Goal: Task Accomplishment & Management: Manage account settings

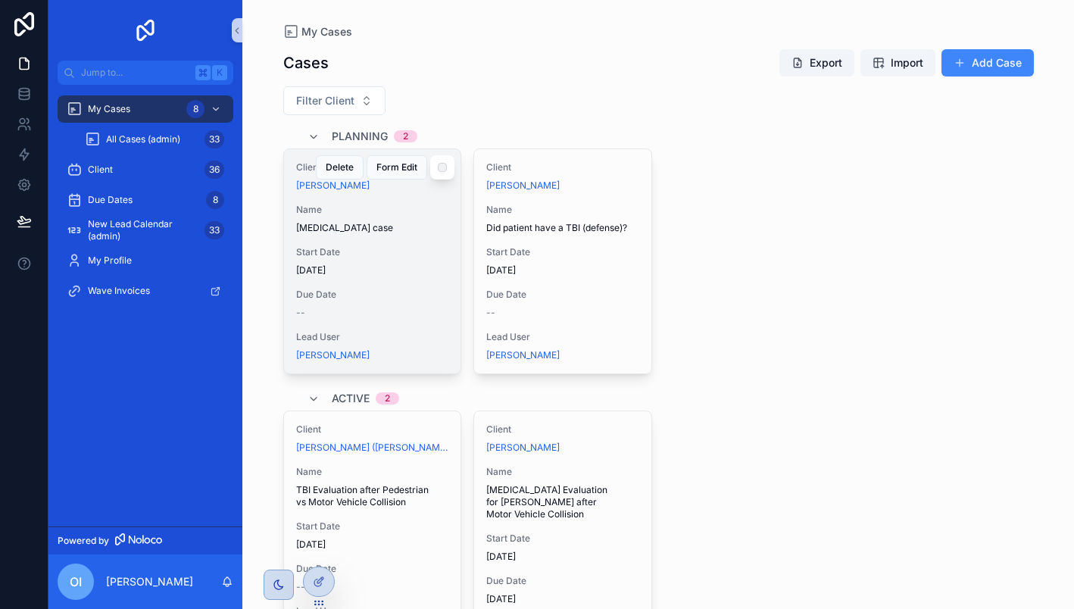
click at [397, 251] on span "Start Date" at bounding box center [372, 252] width 153 height 12
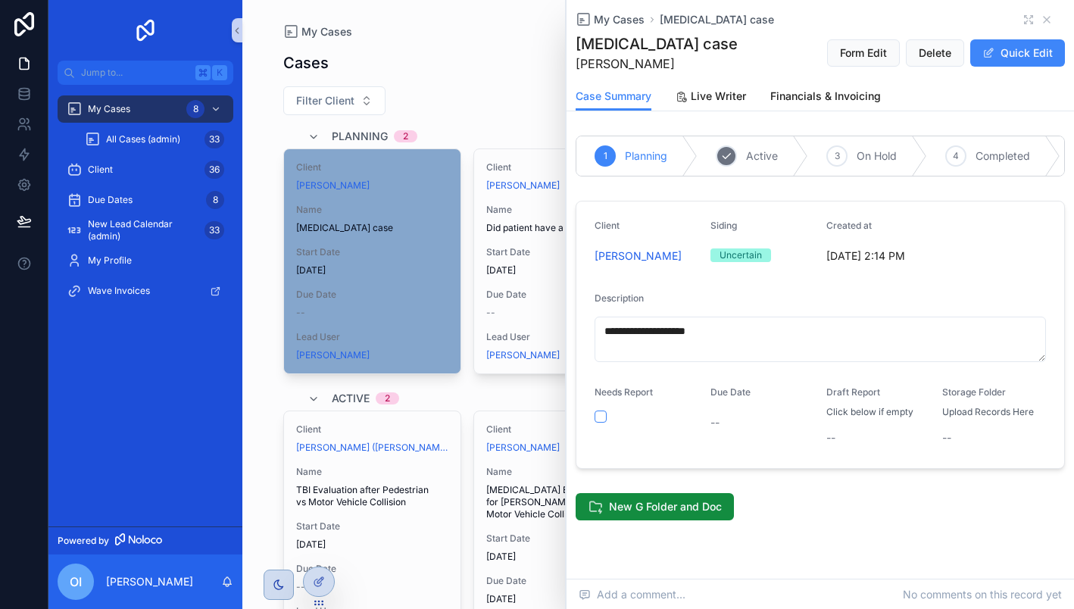
click at [764, 154] on span "Active" at bounding box center [762, 155] width 32 height 15
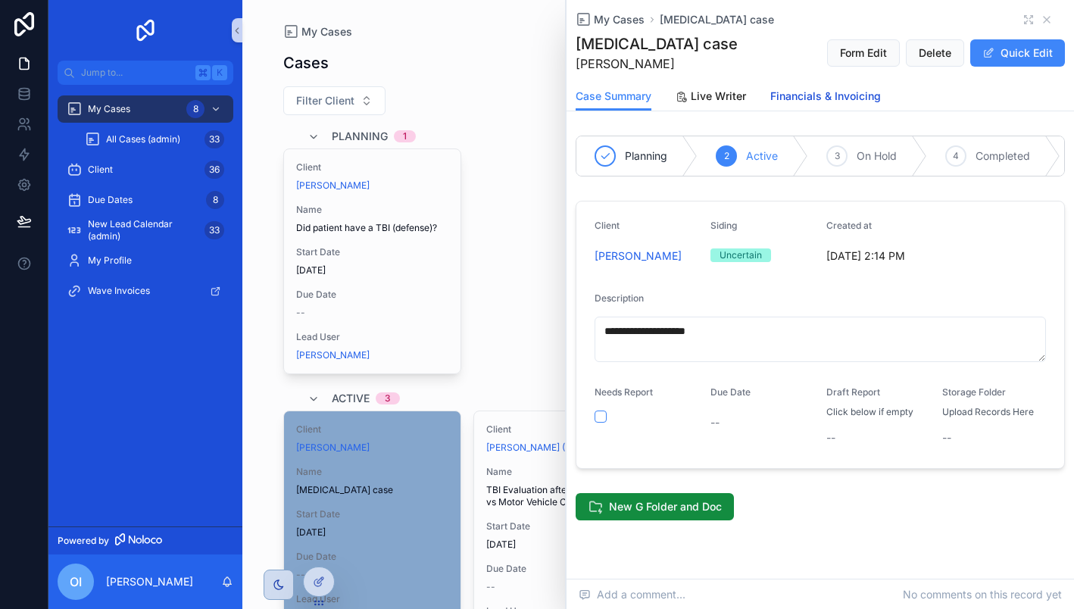
click at [813, 98] on span "Financials & Invoicing" at bounding box center [825, 96] width 111 height 15
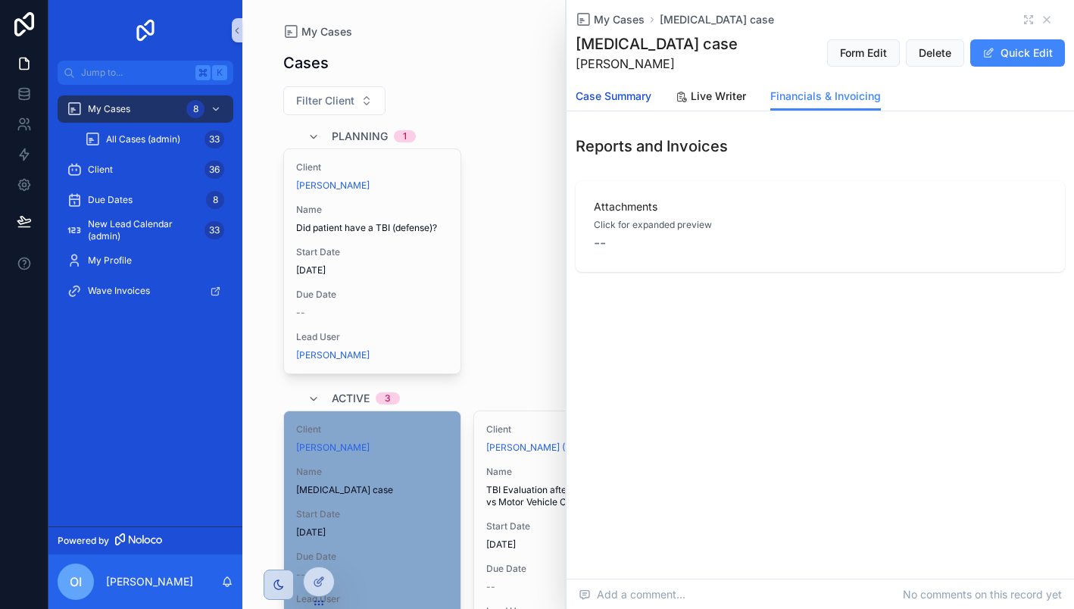
click at [623, 97] on span "Case Summary" at bounding box center [613, 96] width 76 height 15
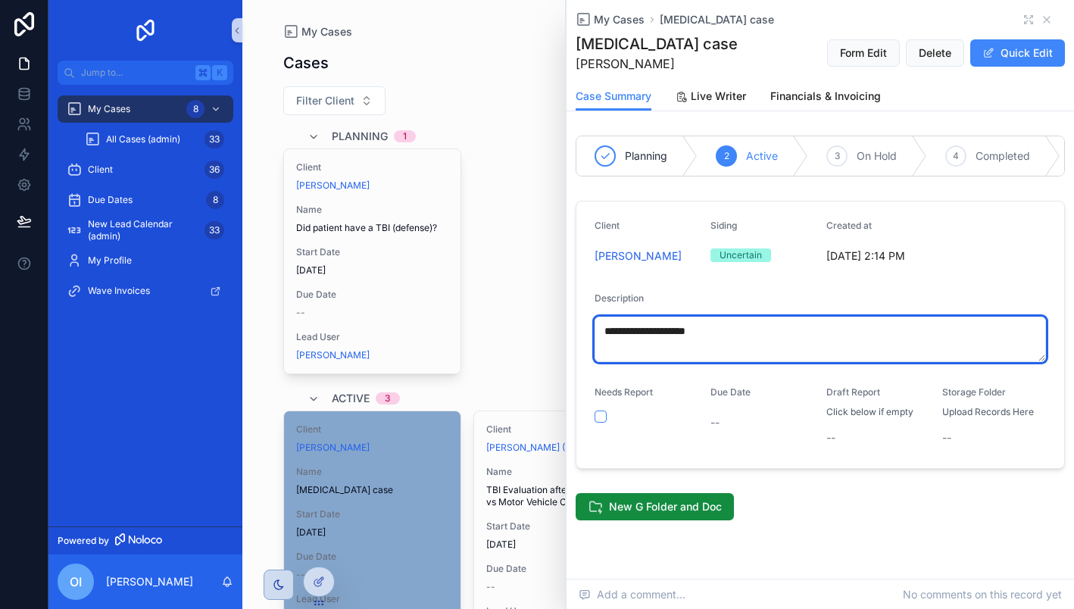
click at [759, 335] on textarea "**********" at bounding box center [819, 339] width 451 height 45
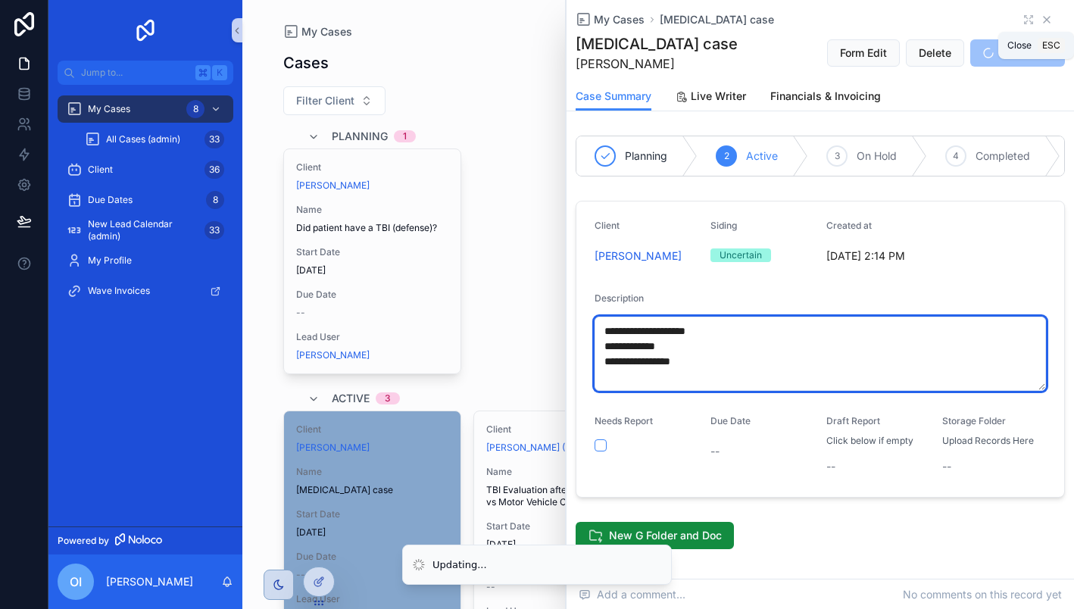
type textarea "**********"
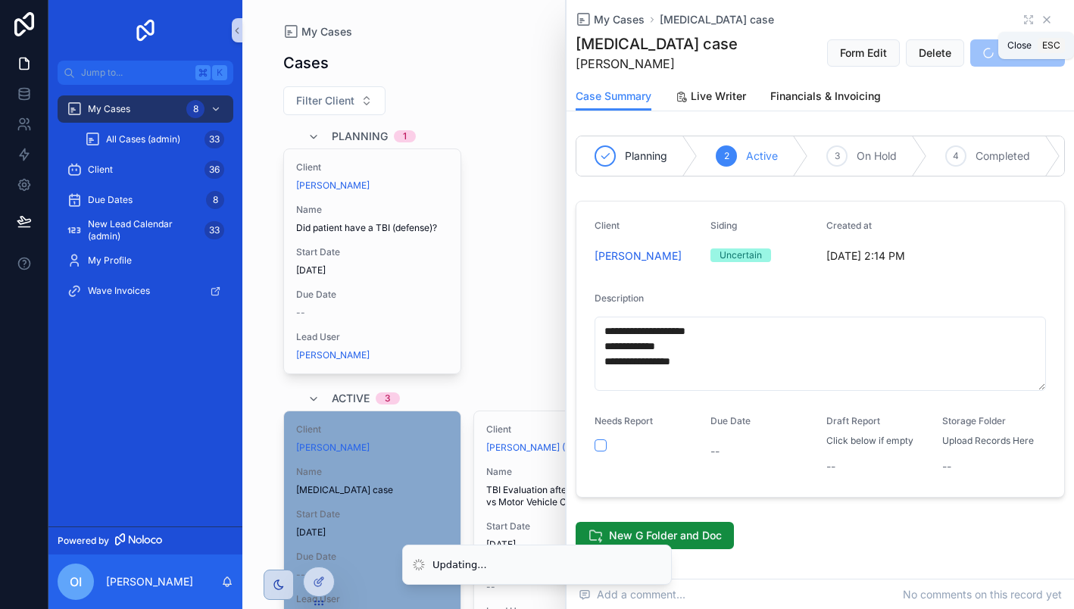
click at [1047, 23] on icon "scrollable content" at bounding box center [1046, 20] width 12 height 12
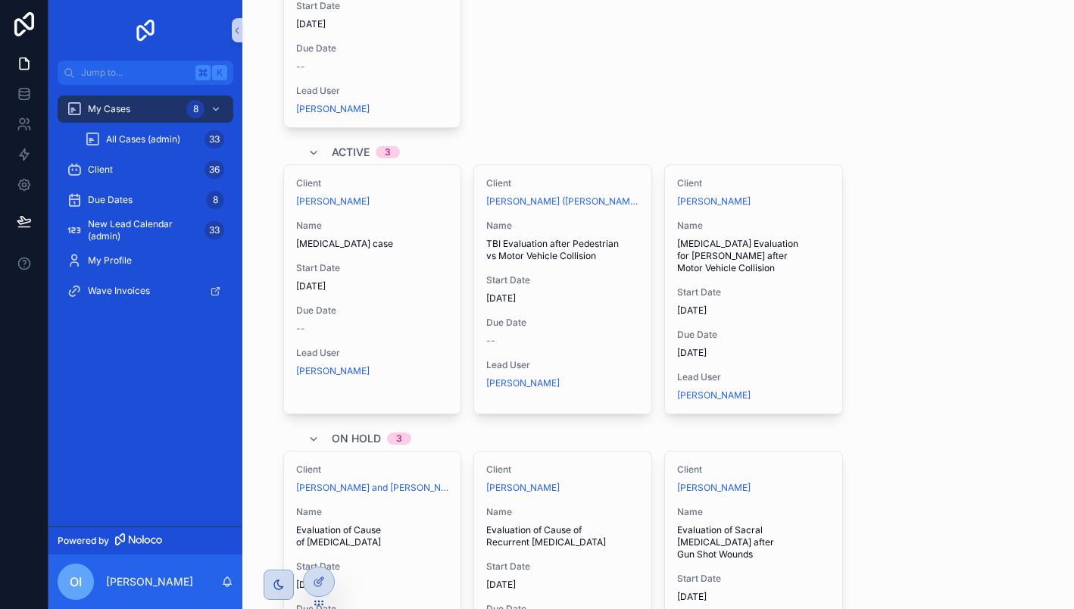
scroll to position [247, 0]
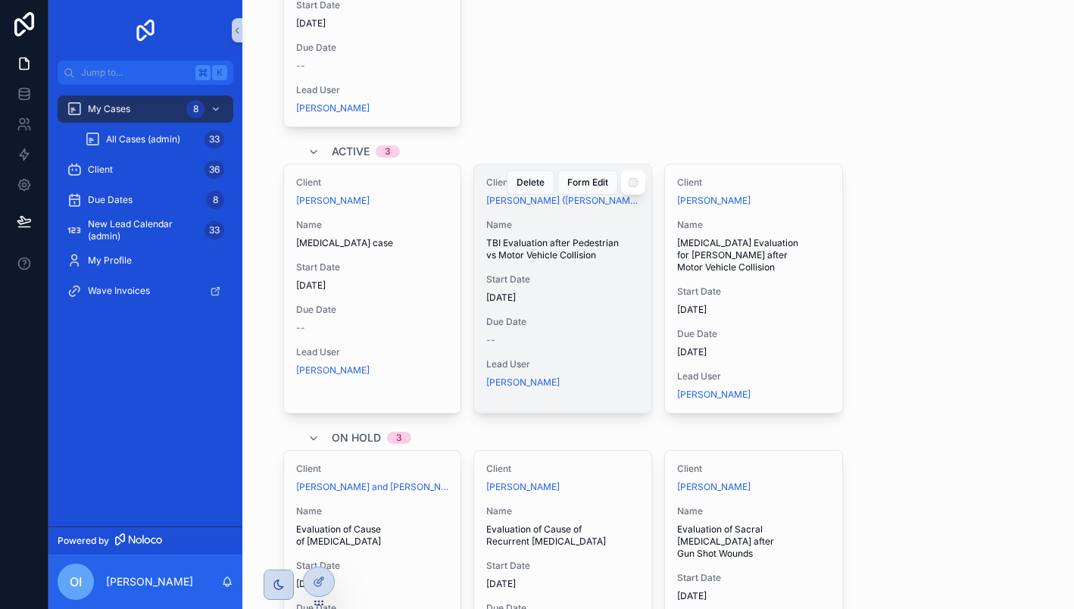
click at [622, 227] on span "Name" at bounding box center [562, 225] width 153 height 12
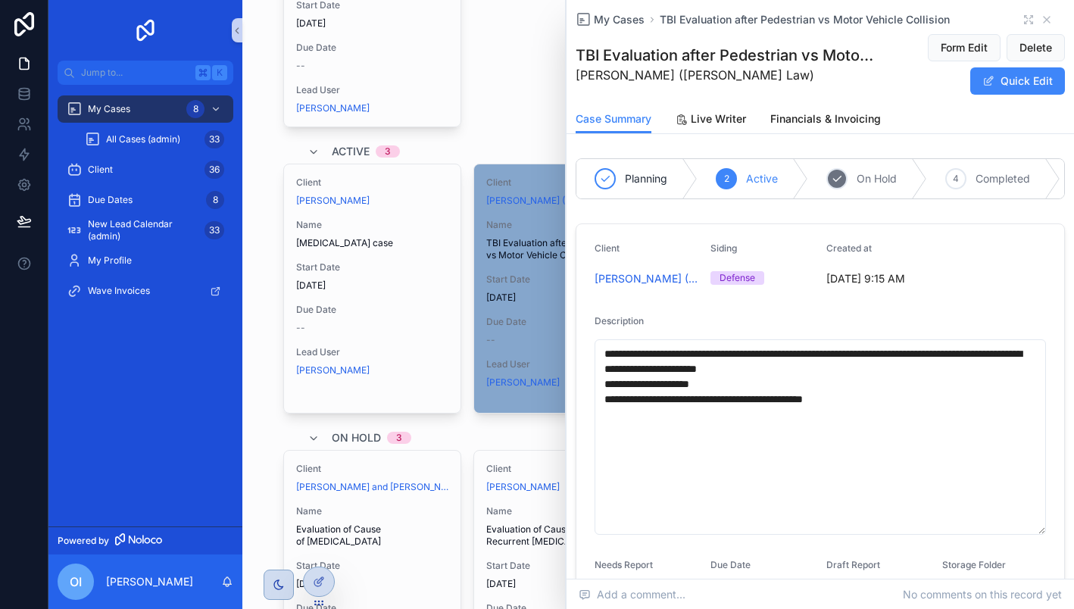
click at [881, 178] on span "On Hold" at bounding box center [876, 178] width 40 height 15
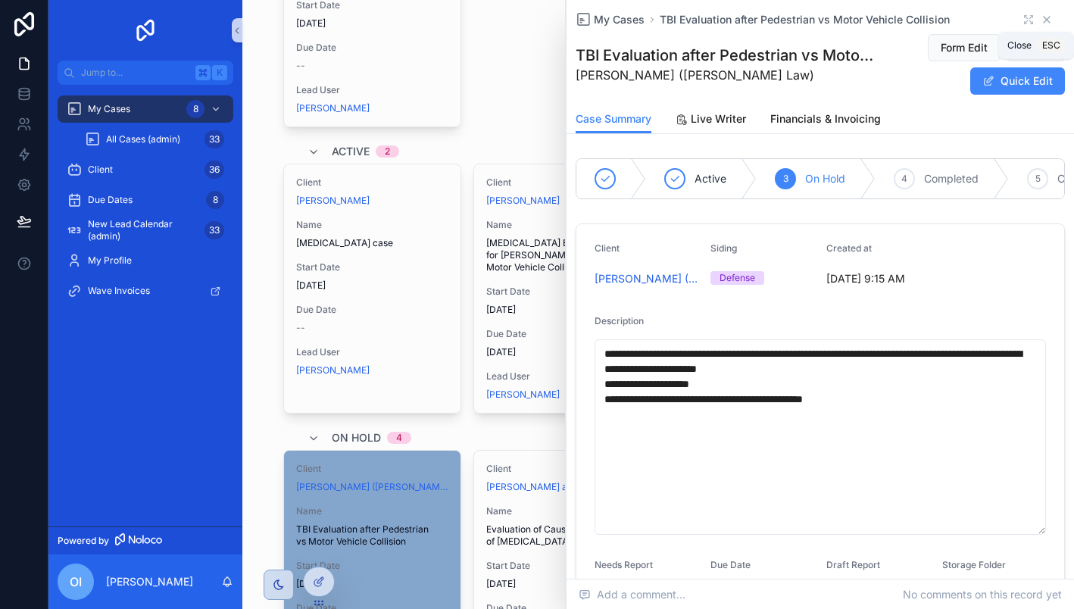
click at [1045, 23] on icon "scrollable content" at bounding box center [1046, 20] width 12 height 12
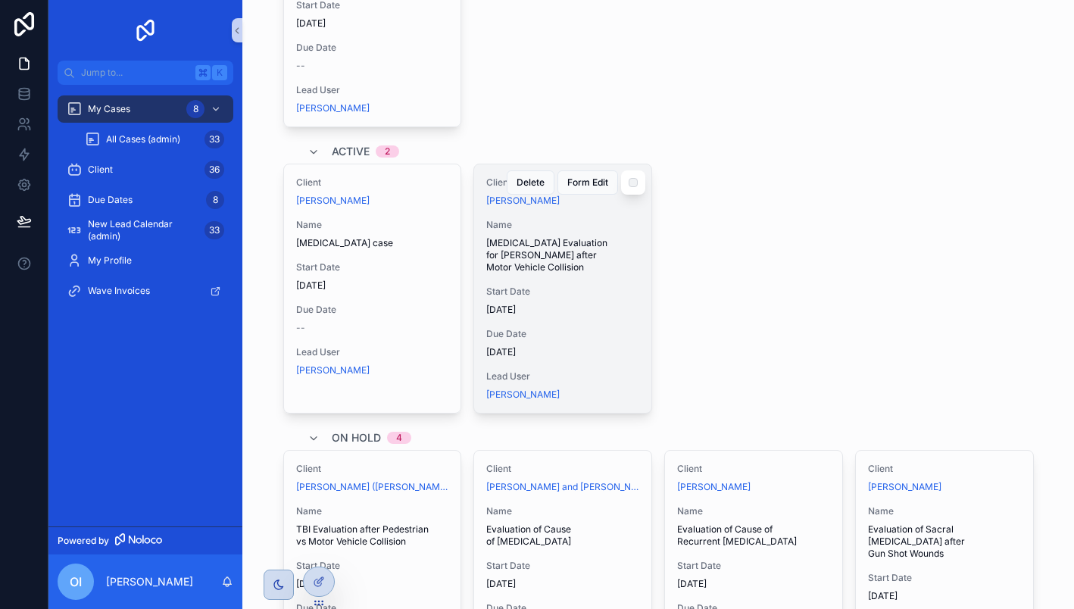
click at [614, 224] on span "Name" at bounding box center [562, 225] width 153 height 12
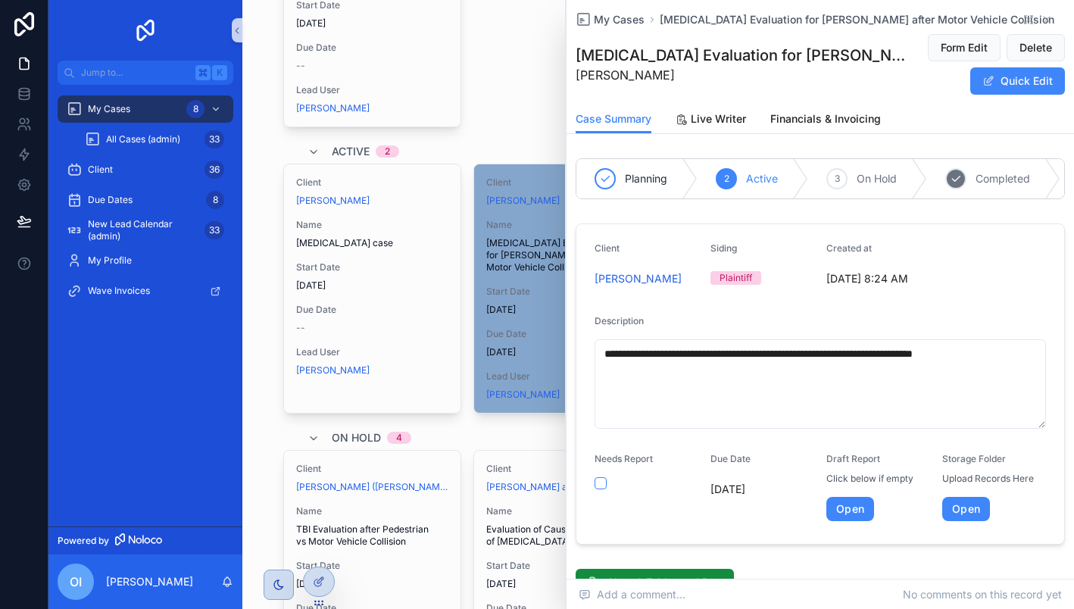
click at [981, 178] on span "Completed" at bounding box center [1002, 178] width 55 height 15
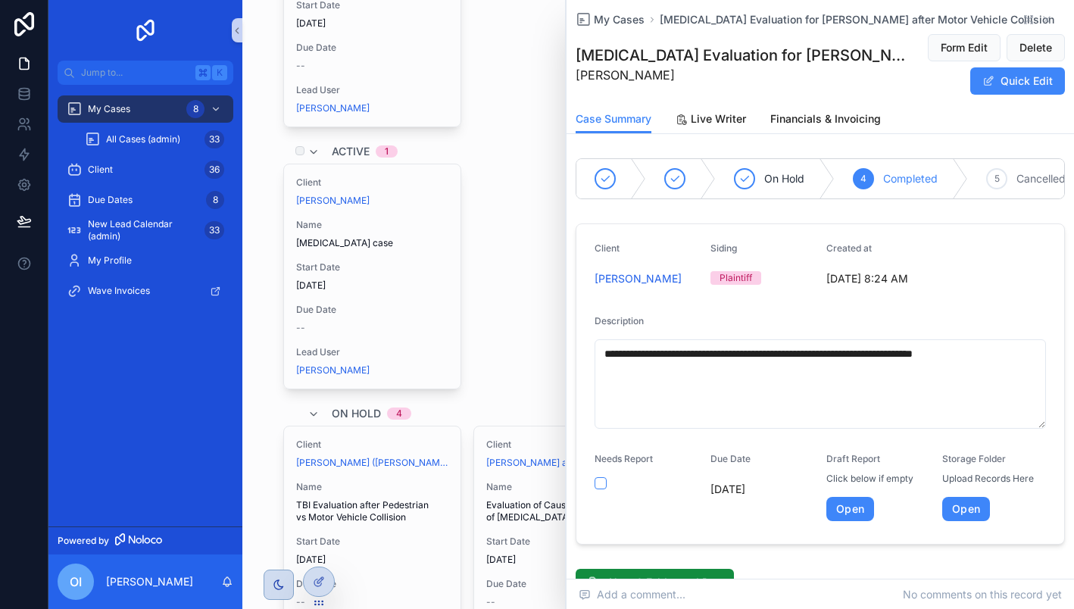
click at [525, 143] on div "Active 1" at bounding box center [658, 151] width 750 height 24
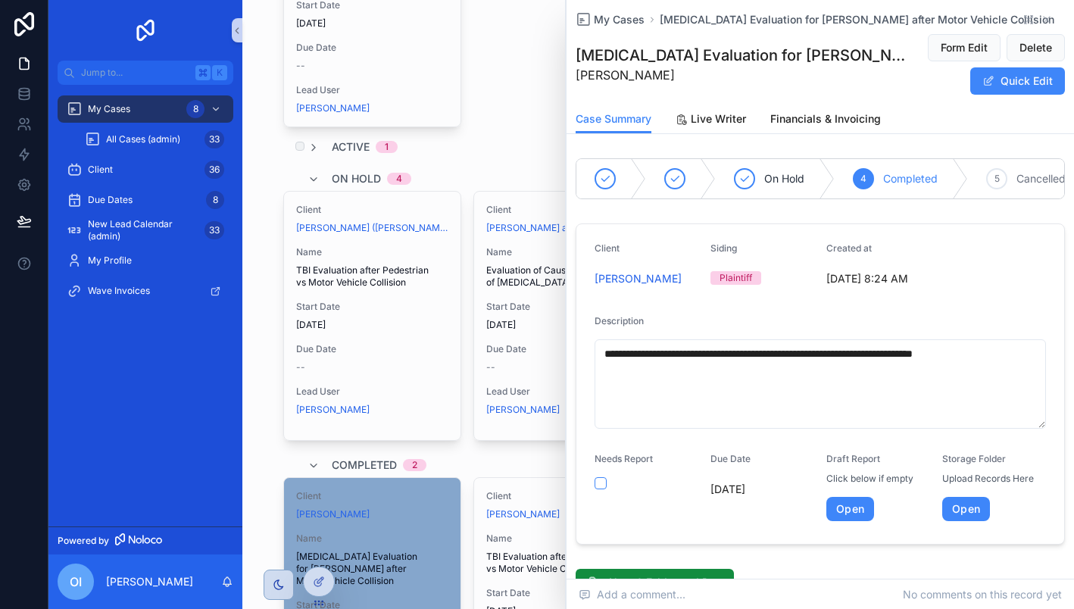
click at [525, 143] on div "Active 1" at bounding box center [658, 146] width 750 height 15
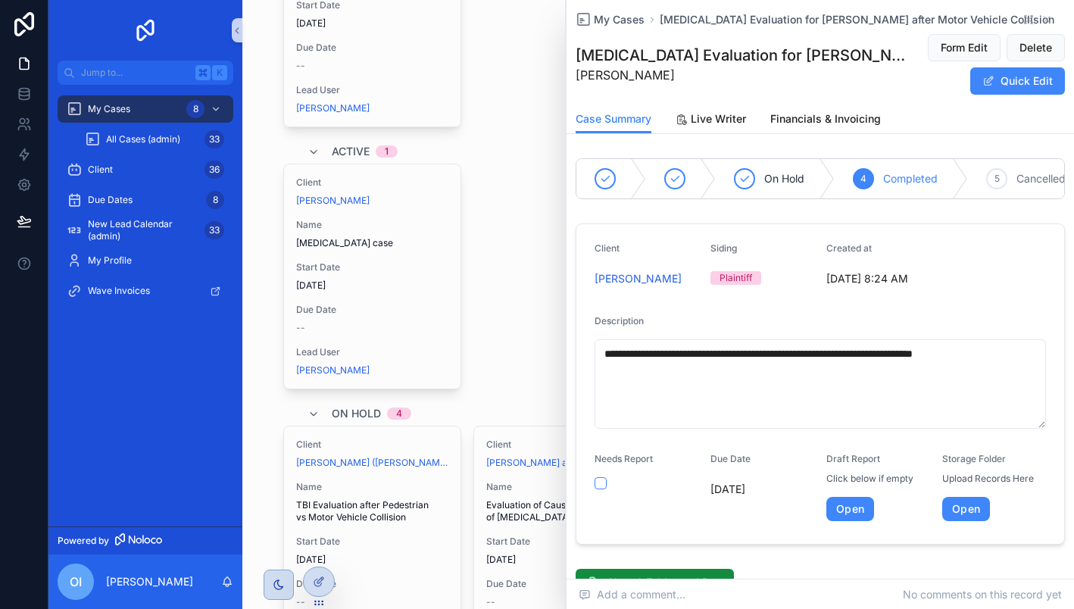
click at [532, 50] on div "Client [PERSON_NAME] Name Did patient have a TBI (defense)? Start Date [DATE] D…" at bounding box center [658, 15] width 750 height 226
click at [126, 178] on div "Client 36" at bounding box center [145, 169] width 157 height 24
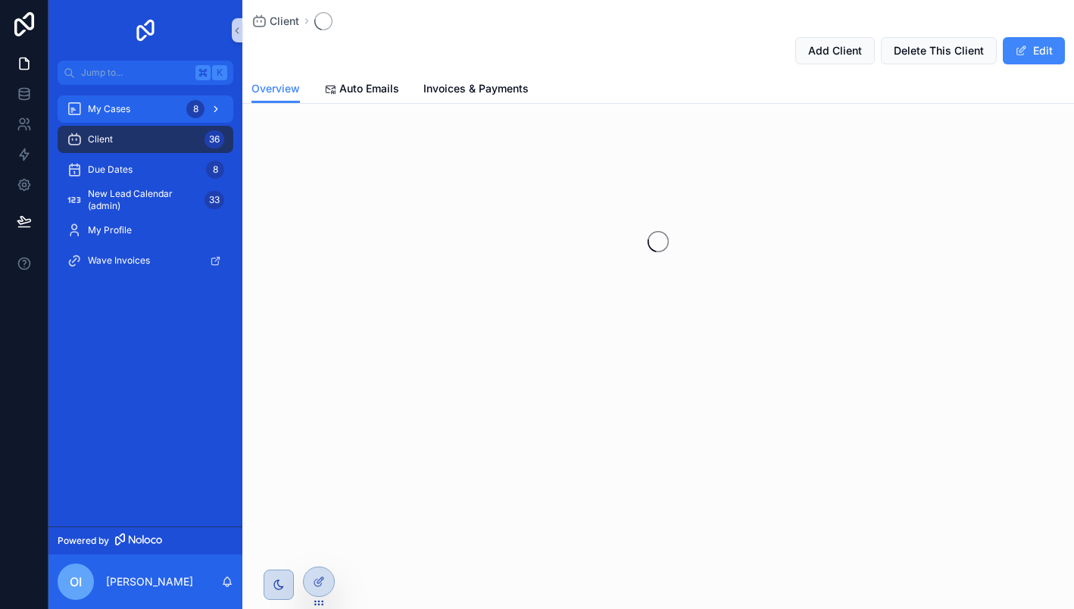
click at [117, 115] on div "My Cases 8" at bounding box center [145, 109] width 157 height 24
